Goal: Information Seeking & Learning: Check status

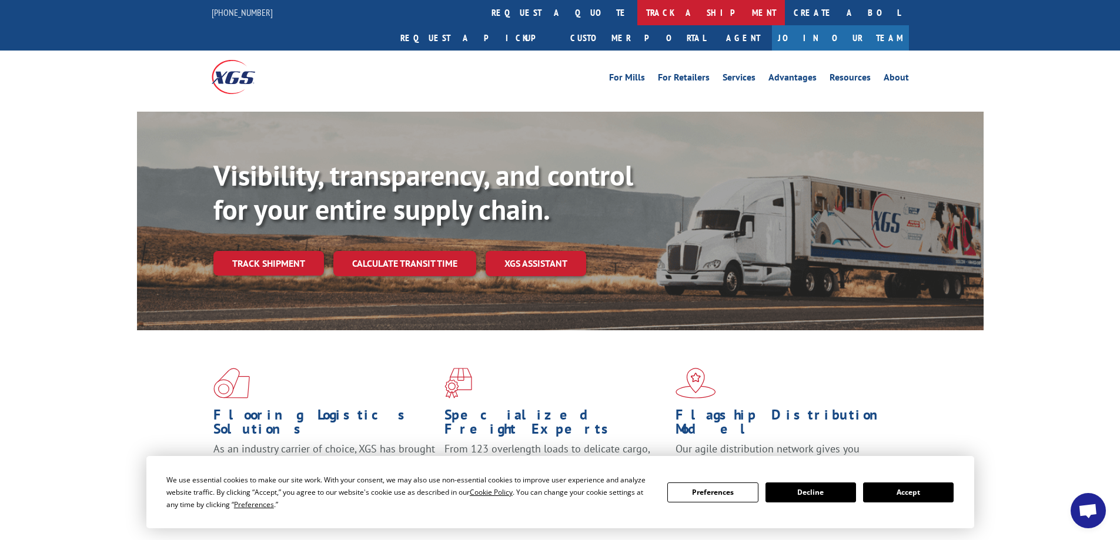
click at [638, 12] on link "track a shipment" at bounding box center [712, 12] width 148 height 25
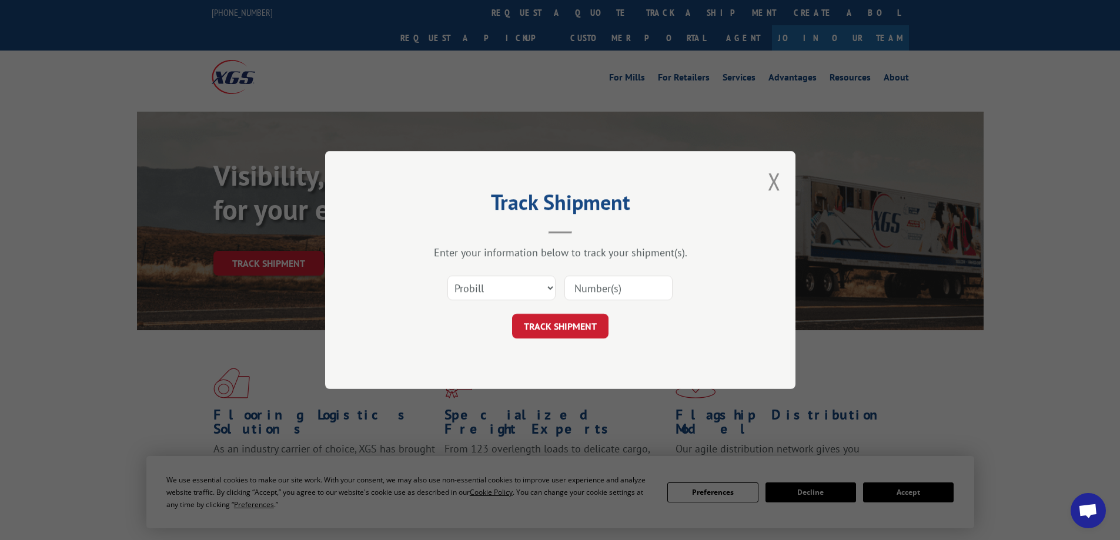
click at [580, 288] on input at bounding box center [619, 288] width 108 height 25
type input "16331598"
click at [592, 321] on button "TRACK SHIPMENT" at bounding box center [560, 326] width 96 height 25
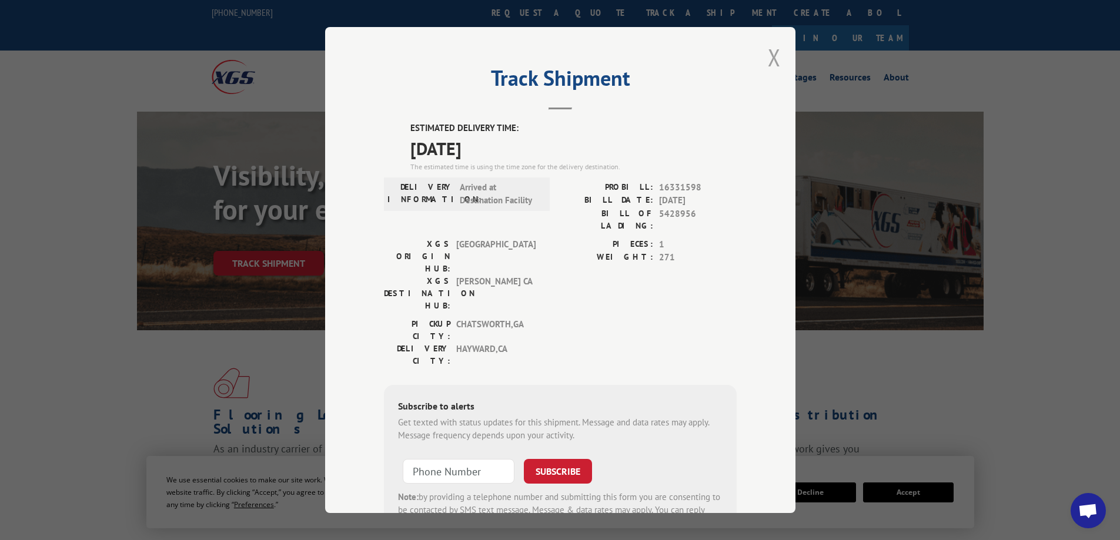
click at [771, 62] on button "Close modal" at bounding box center [774, 57] width 13 height 31
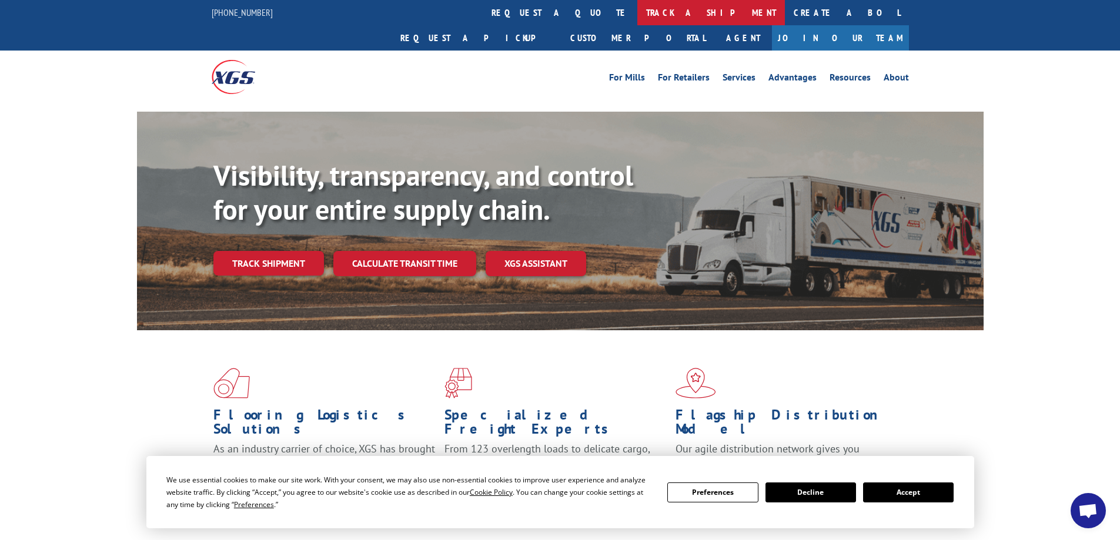
click at [638, 13] on link "track a shipment" at bounding box center [712, 12] width 148 height 25
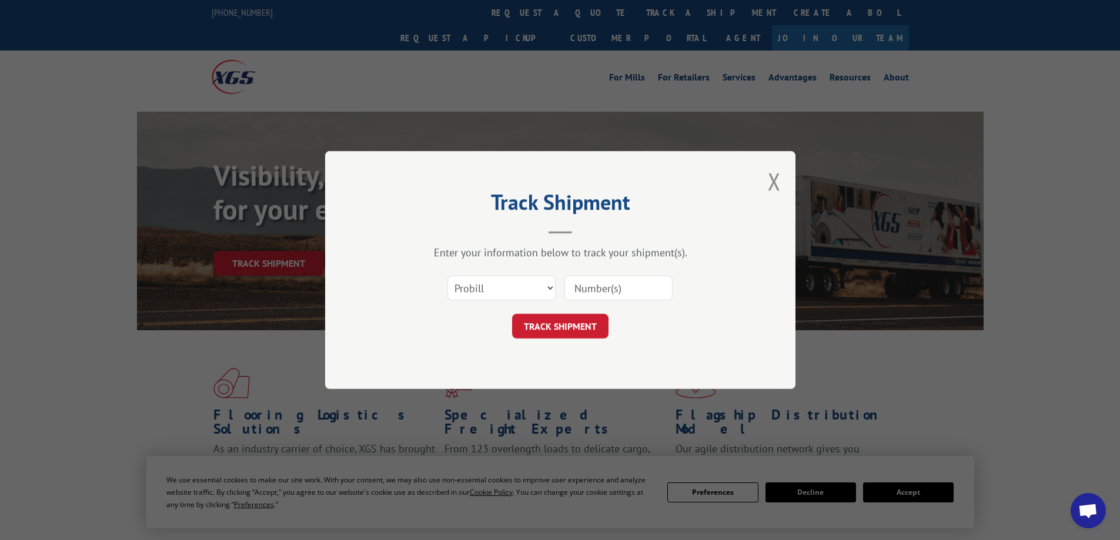
click at [589, 290] on input at bounding box center [619, 288] width 108 height 25
click at [552, 288] on select "Select category... Probill BOL PO" at bounding box center [502, 288] width 108 height 25
select select "bol"
click at [448, 276] on select "Select category... Probill BOL PO" at bounding box center [502, 288] width 108 height 25
click at [578, 290] on input at bounding box center [619, 288] width 108 height 25
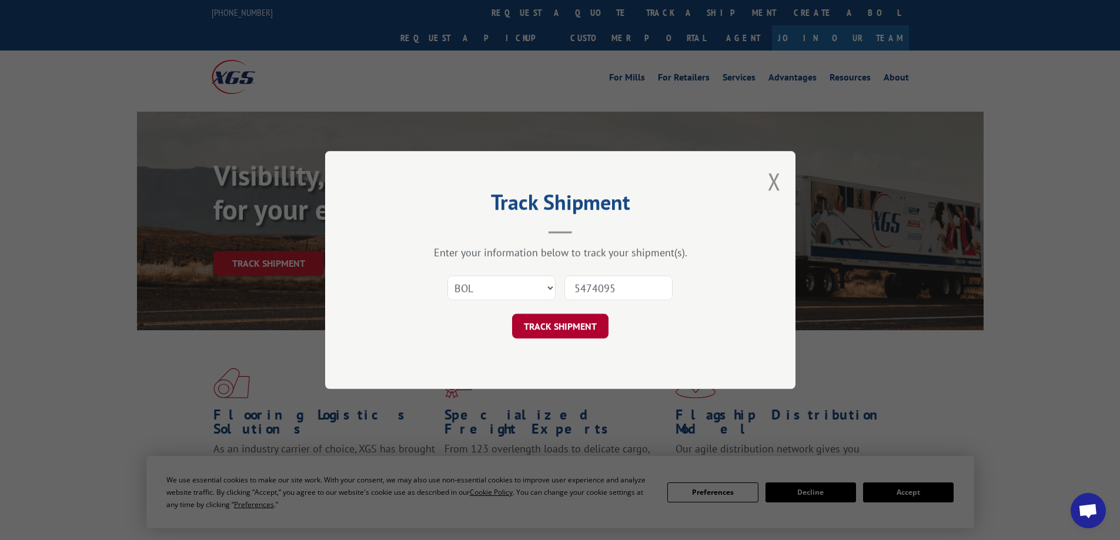
type input "5474095"
click at [573, 328] on button "TRACK SHIPMENT" at bounding box center [560, 326] width 96 height 25
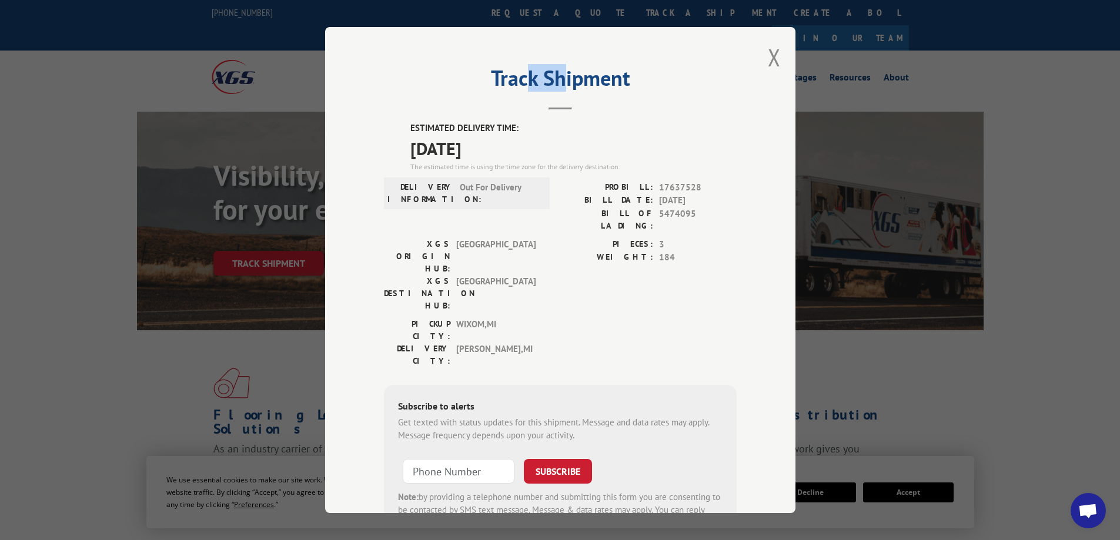
drag, startPoint x: 526, startPoint y: 51, endPoint x: 556, endPoint y: 52, distance: 30.0
click at [556, 52] on div "Track Shipment ESTIMATED DELIVERY TIME: 10/08/2025 The estimated time is using …" at bounding box center [560, 270] width 470 height 486
click at [725, 318] on div "PICKUP CITY: WIXOM , MI DELIVERY CITY: GAYLORD , MI" at bounding box center [560, 345] width 353 height 55
drag, startPoint x: 656, startPoint y: 49, endPoint x: 757, endPoint y: 58, distance: 101.6
click at [757, 58] on div "Track Shipment ESTIMATED DELIVERY TIME: 10/08/2025 The estimated time is using …" at bounding box center [560, 270] width 470 height 486
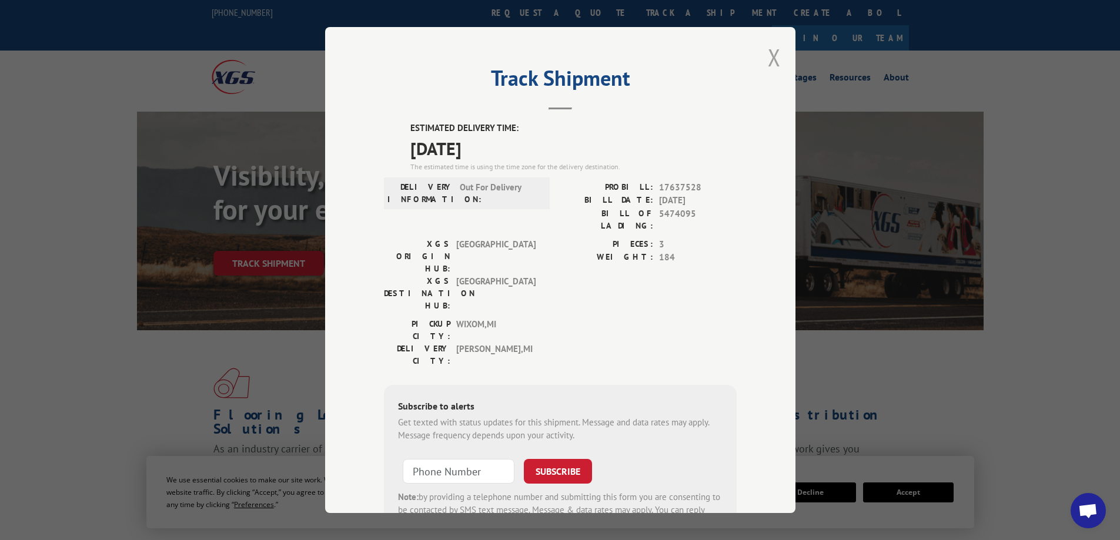
click at [768, 57] on button "Close modal" at bounding box center [774, 57] width 13 height 31
